Goal: Information Seeking & Learning: Learn about a topic

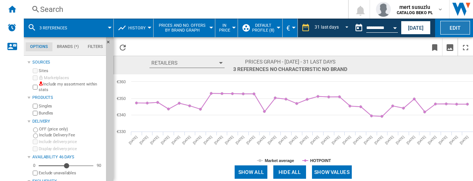
click at [455, 32] on button "Edit" at bounding box center [455, 28] width 30 height 14
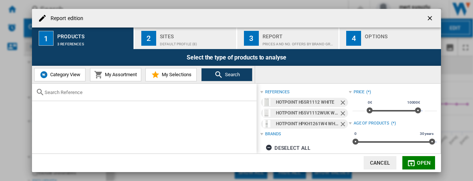
click at [433, 19] on ng-md-icon "getI18NText('BUTTONS.CLOSE_DIALOG')" at bounding box center [430, 18] width 9 height 9
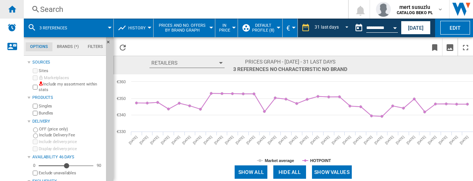
click at [16, 14] on div "Home" at bounding box center [12, 9] width 24 height 19
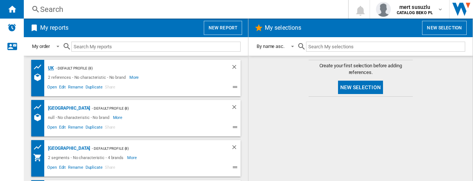
click at [51, 68] on div "UK" at bounding box center [50, 68] width 8 height 9
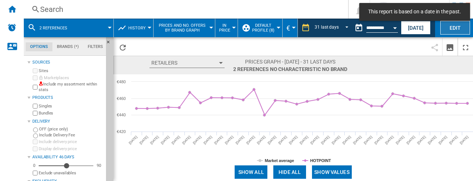
click at [460, 29] on button "Edit" at bounding box center [455, 28] width 30 height 14
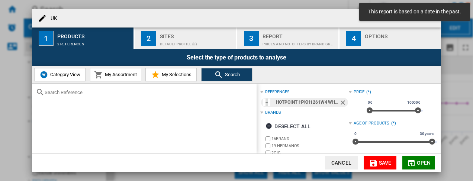
click at [56, 91] on input "text" at bounding box center [149, 93] width 208 height 6
paste input "H55V1 112W UK"
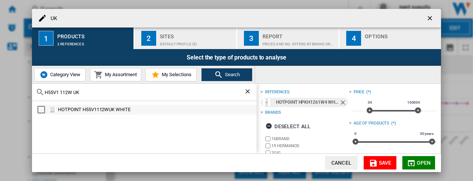
type input "H55V1 112W UK"
click at [52, 111] on img at bounding box center [52, 109] width 7 height 7
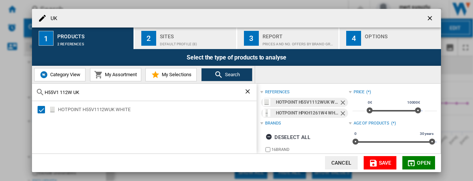
click at [342, 114] on ng-md-icon "Remove" at bounding box center [343, 114] width 9 height 9
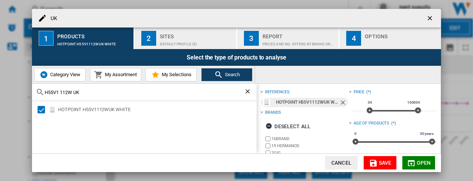
click at [417, 163] on span "Open" at bounding box center [424, 163] width 14 height 6
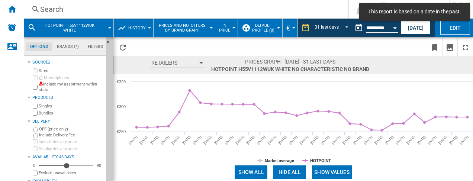
click at [326, 172] on button "Show values" at bounding box center [332, 171] width 40 height 13
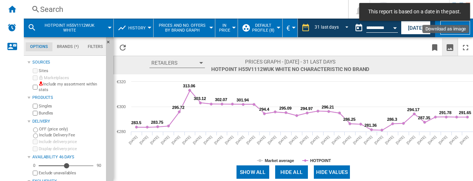
click at [447, 46] on ng-md-icon "Download as image" at bounding box center [449, 47] width 9 height 9
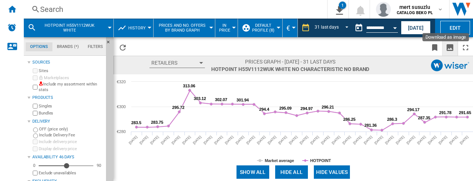
click at [449, 47] on ng-md-icon "Download as image" at bounding box center [449, 47] width 9 height 9
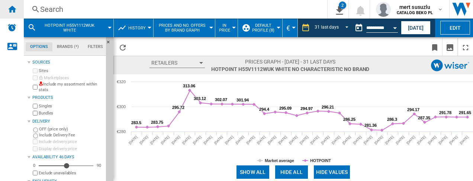
click at [16, 9] on ng-md-icon "Home" at bounding box center [11, 8] width 9 height 9
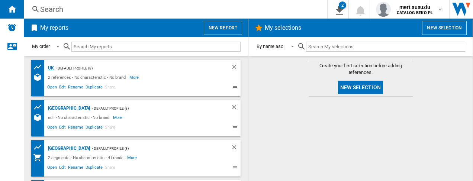
click at [51, 68] on div "UK" at bounding box center [50, 68] width 8 height 9
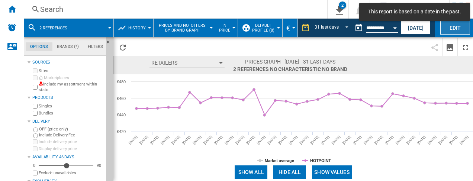
click at [456, 32] on button "Edit" at bounding box center [455, 28] width 30 height 14
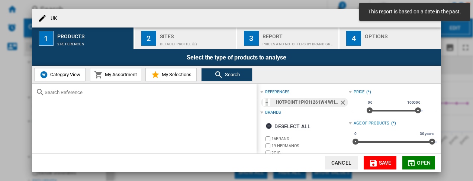
click at [78, 97] on div at bounding box center [144, 92] width 224 height 17
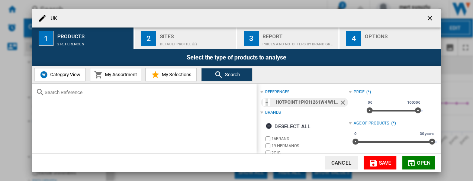
click at [106, 98] on div at bounding box center [144, 92] width 224 height 17
click at [108, 95] on div at bounding box center [144, 92] width 224 height 17
click at [55, 93] on input "text" at bounding box center [149, 93] width 208 height 6
paste input "H55R1 112W UK"
click at [62, 91] on input "H55R1 112W UK" at bounding box center [144, 93] width 199 height 6
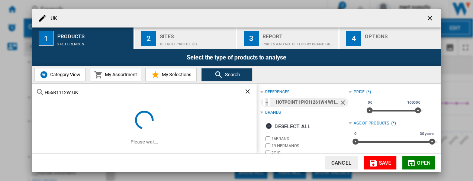
click at [87, 93] on input "H55R1112W UK" at bounding box center [144, 93] width 199 height 6
type input "H55R1112"
click at [339, 103] on ng-md-icon "Remove" at bounding box center [343, 103] width 9 height 9
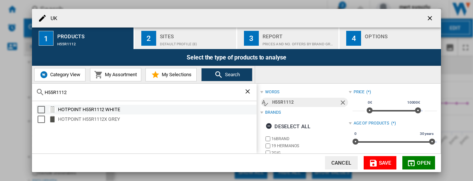
click at [42, 109] on div "Select" at bounding box center [41, 109] width 7 height 7
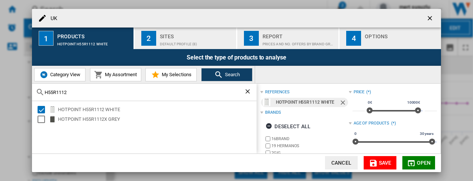
click at [417, 165] on span "Open" at bounding box center [424, 163] width 14 height 6
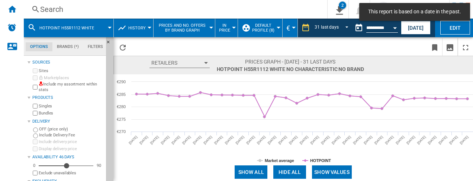
click at [341, 171] on button "Show values" at bounding box center [332, 171] width 40 height 13
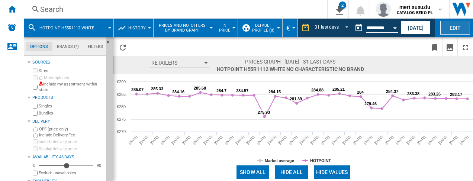
click at [456, 27] on button "Edit" at bounding box center [455, 28] width 30 height 14
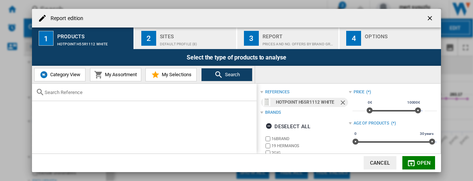
click at [433, 15] on ng-md-icon "getI18NText('BUTTONS.CLOSE_DIALOG')" at bounding box center [430, 18] width 9 height 9
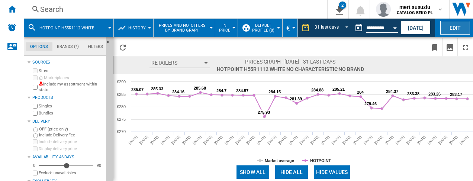
click at [457, 30] on button "Edit" at bounding box center [455, 28] width 30 height 14
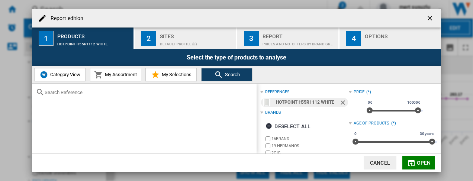
click at [431, 17] on ng-md-icon "getI18NText('BUTTONS.CLOSE_DIALOG')" at bounding box center [430, 18] width 9 height 9
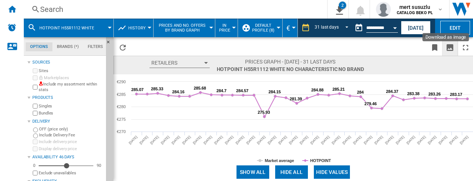
click at [447, 46] on ng-md-icon "Download as image" at bounding box center [449, 47] width 9 height 9
